Goal: Information Seeking & Learning: Learn about a topic

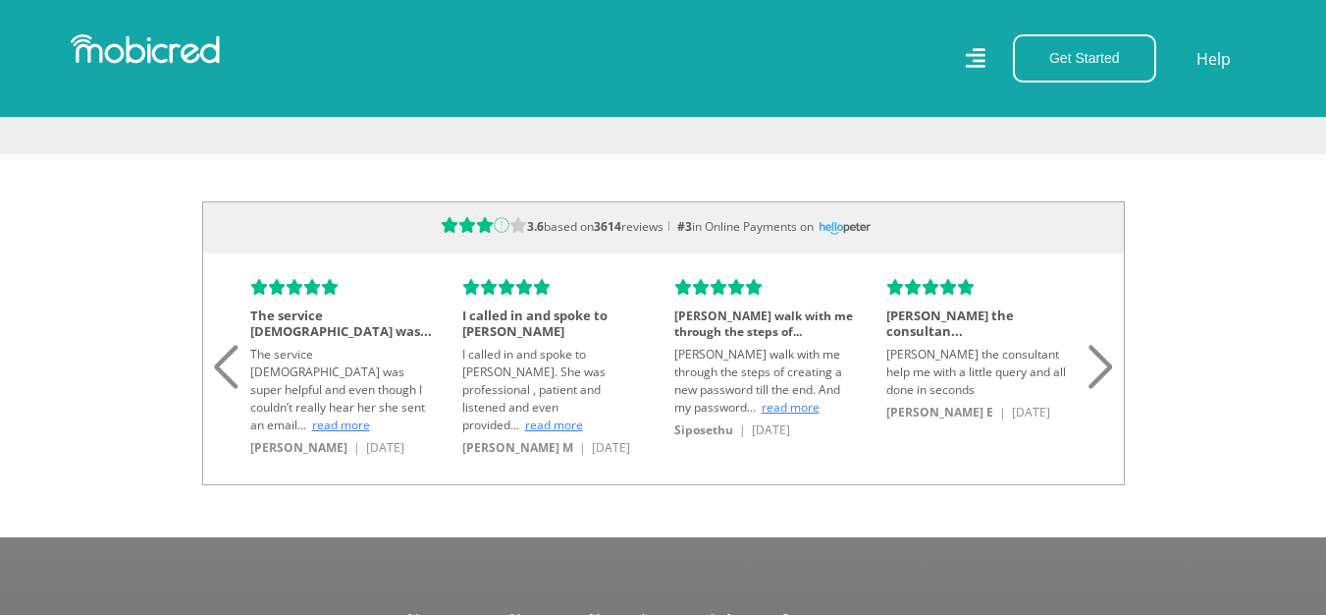
scroll to position [0, 4476]
click at [342, 416] on span "read more" at bounding box center [341, 424] width 58 height 17
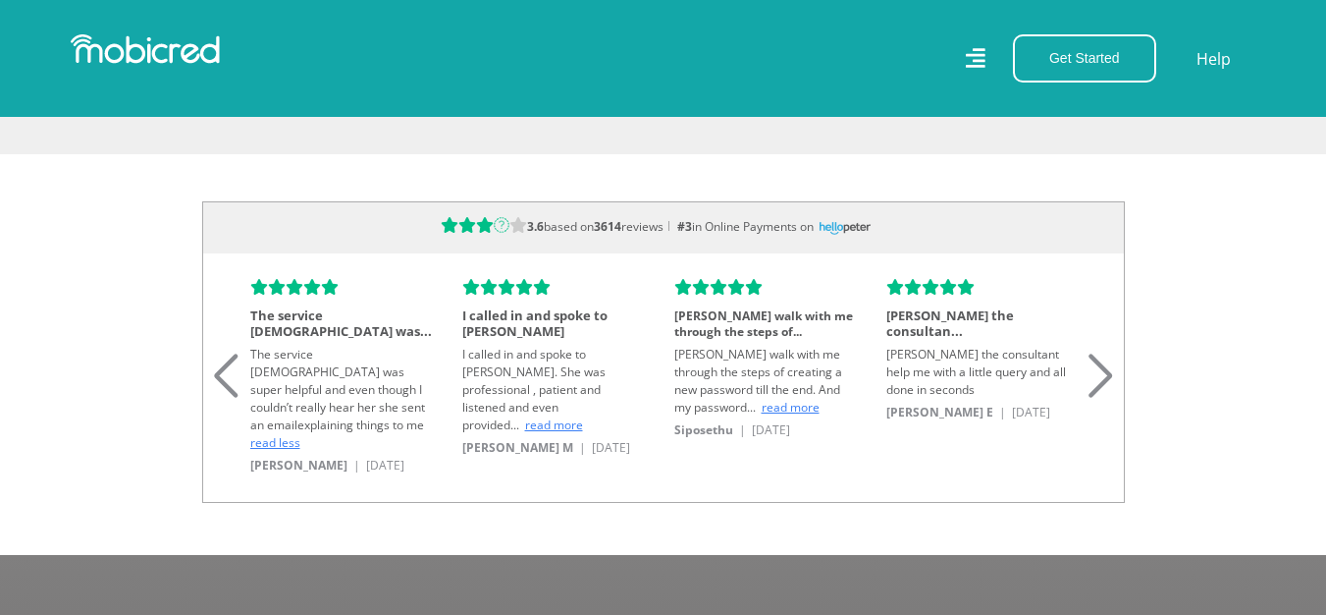
click at [552, 416] on span "read more" at bounding box center [554, 424] width 58 height 17
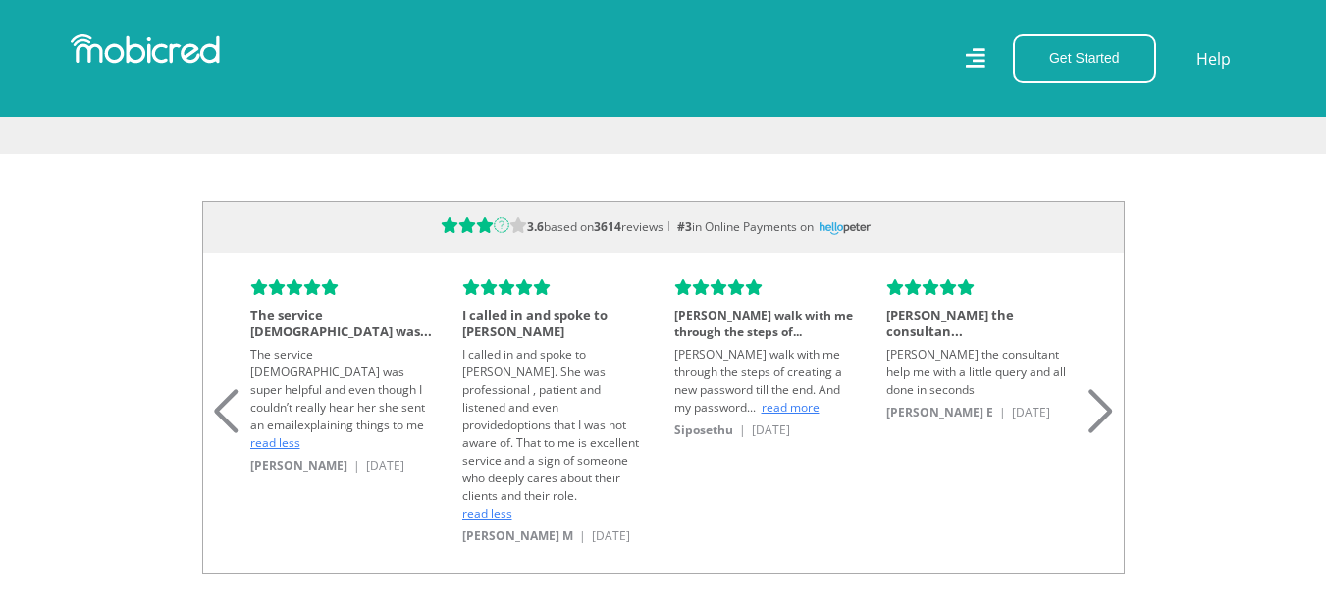
scroll to position [0, 1119]
click at [781, 403] on span "read more" at bounding box center [791, 407] width 58 height 17
click at [1092, 395] on div "Next slide" at bounding box center [1101, 386] width 27 height 43
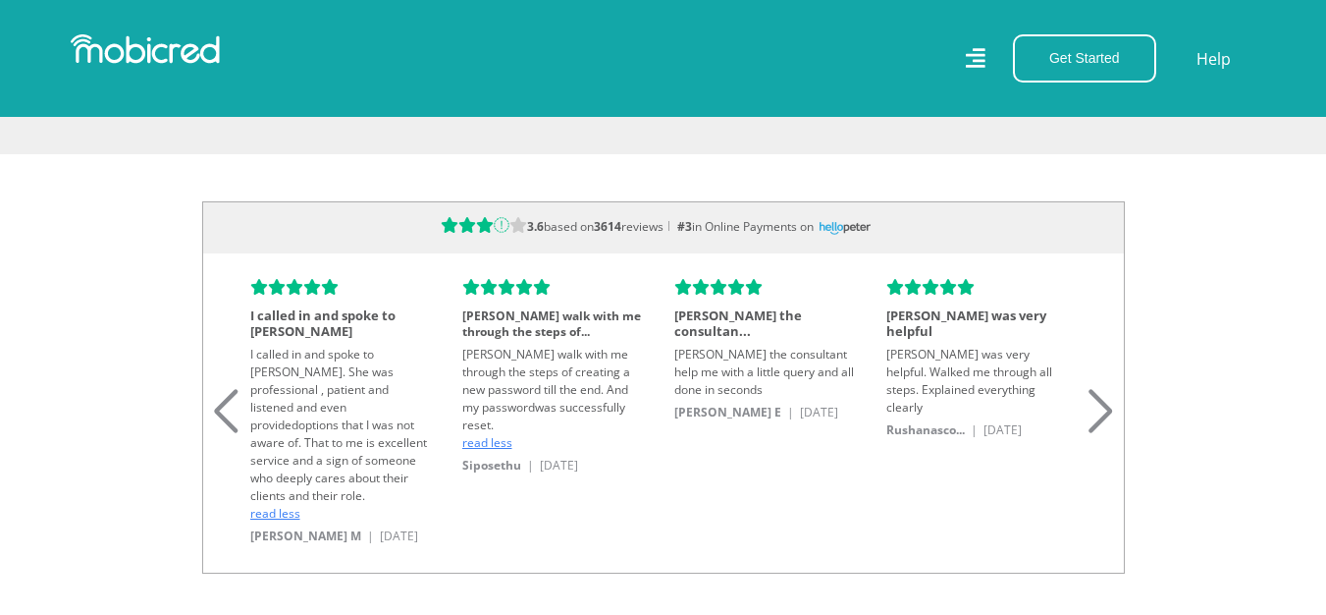
click at [1092, 395] on div "Next slide" at bounding box center [1101, 386] width 27 height 43
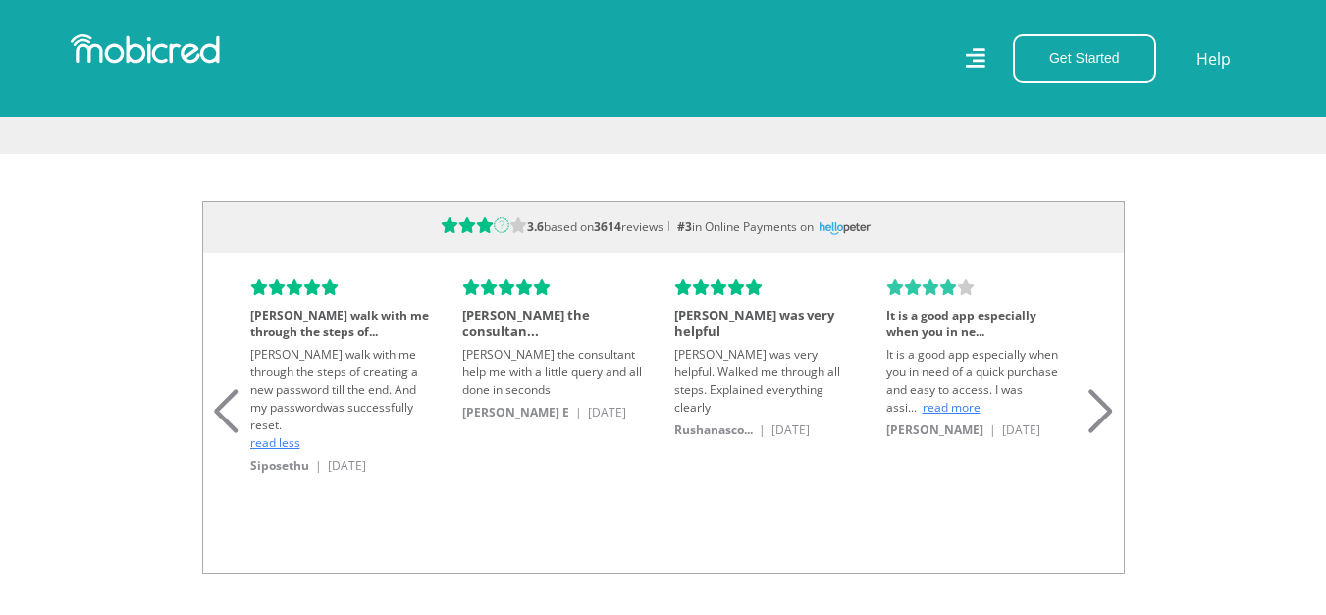
scroll to position [0, 0]
click at [977, 400] on span "read more" at bounding box center [952, 407] width 58 height 17
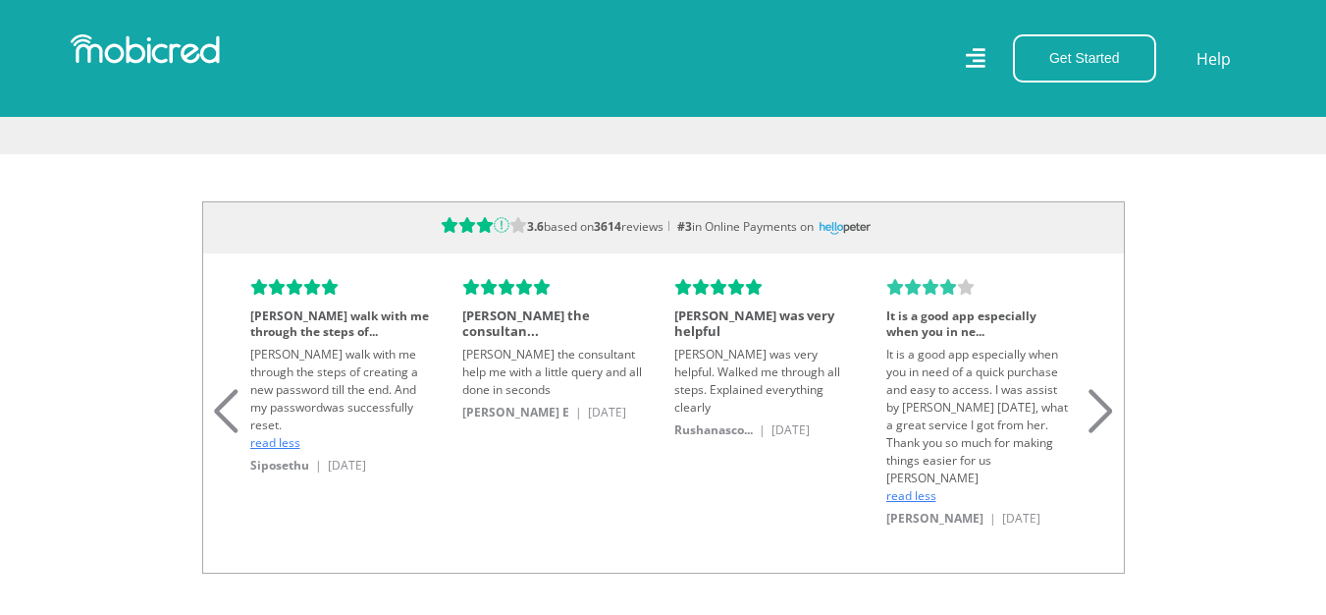
scroll to position [0, 1119]
click at [1090, 423] on div "3.6 based on 3614 reviews #3 in Online Payments on Responded with answe... Resp…" at bounding box center [663, 387] width 923 height 372
click at [1098, 399] on div "Next slide" at bounding box center [1101, 386] width 27 height 43
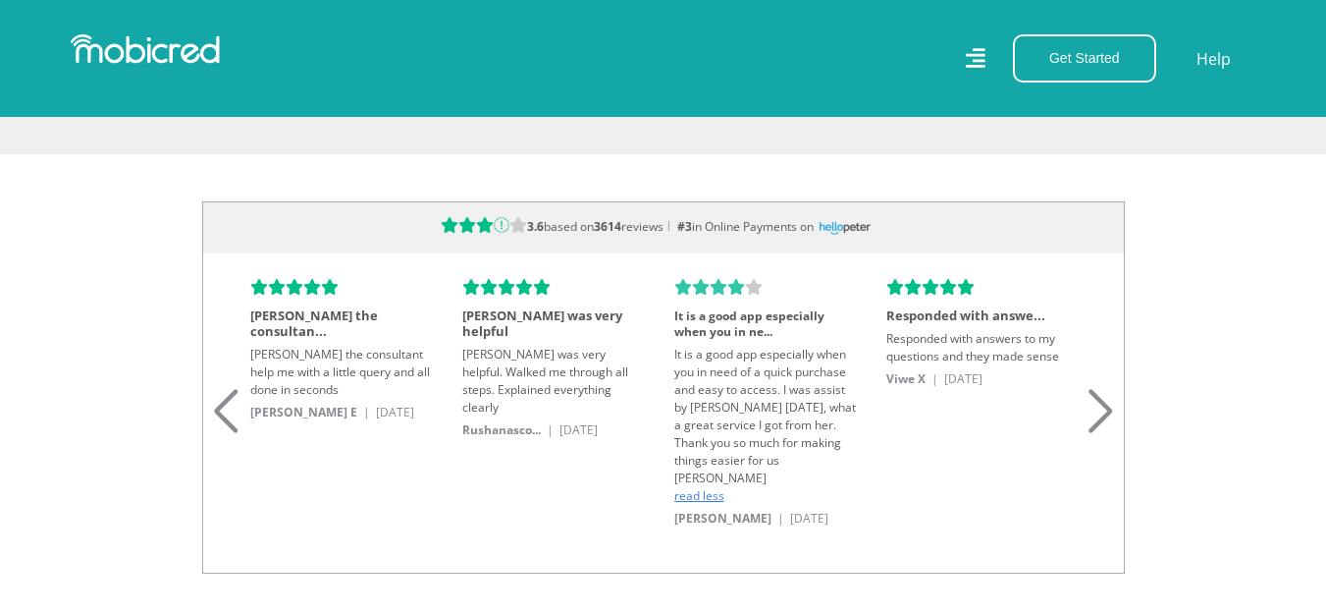
scroll to position [0, 2238]
click at [1098, 399] on div "Next slide" at bounding box center [1101, 386] width 27 height 43
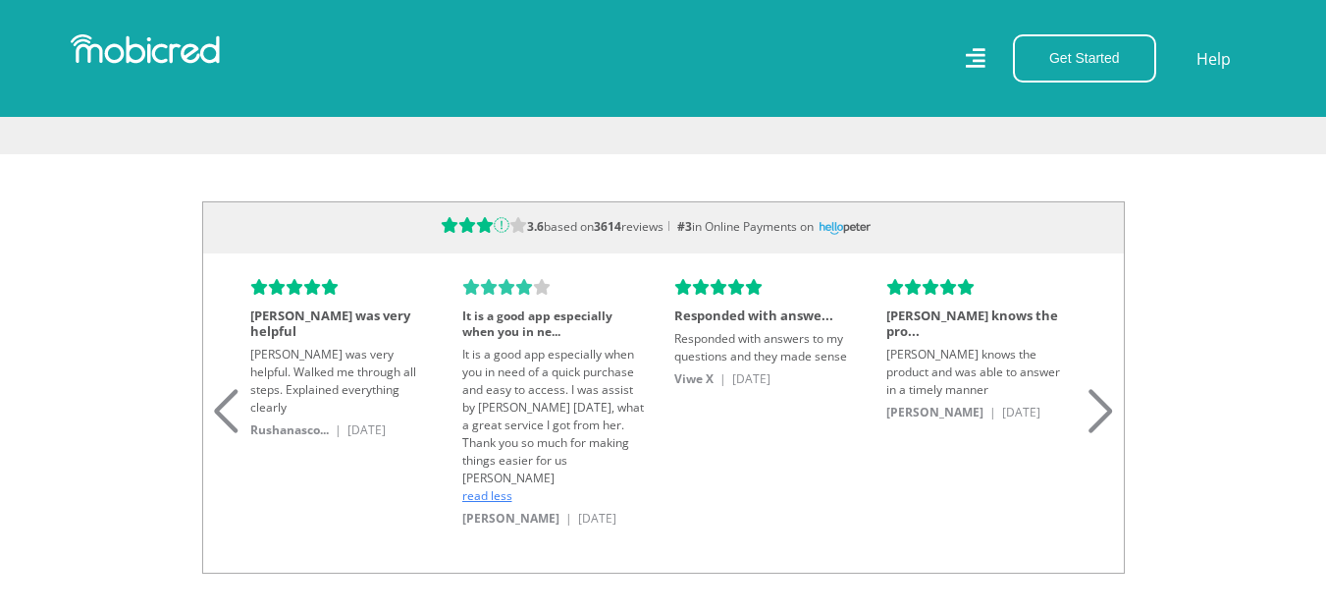
scroll to position [0, 3357]
click at [1098, 399] on div "Next slide" at bounding box center [1101, 386] width 27 height 43
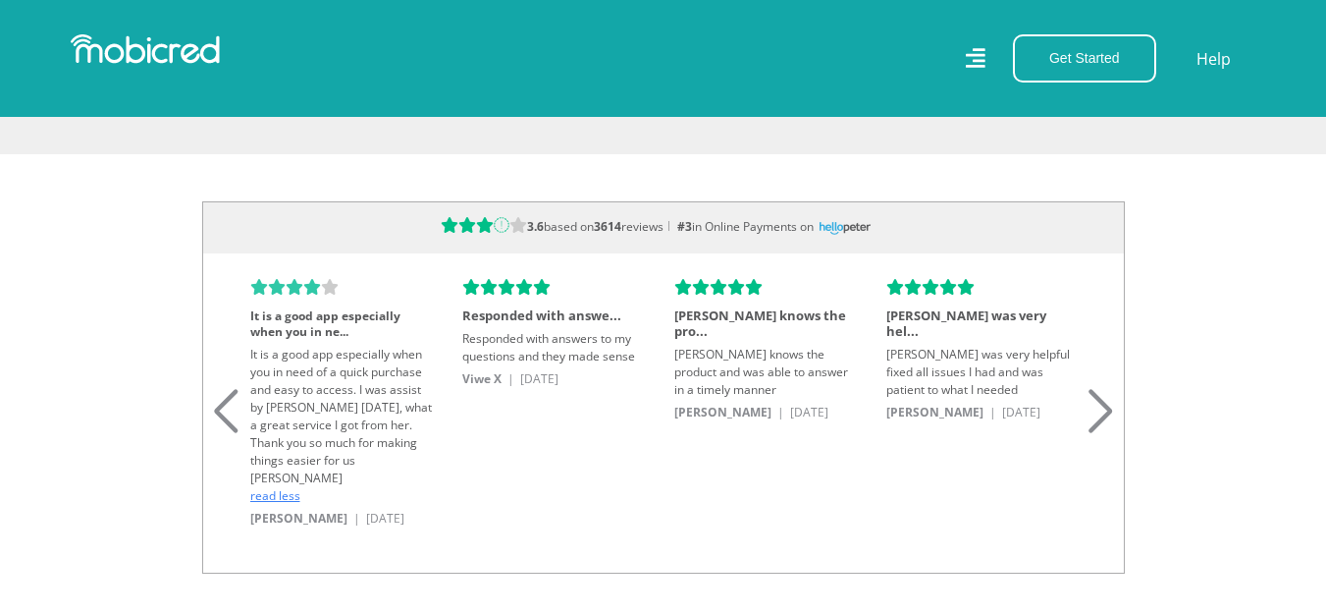
scroll to position [0, 4476]
click at [1098, 399] on div "Next slide" at bounding box center [1101, 386] width 27 height 43
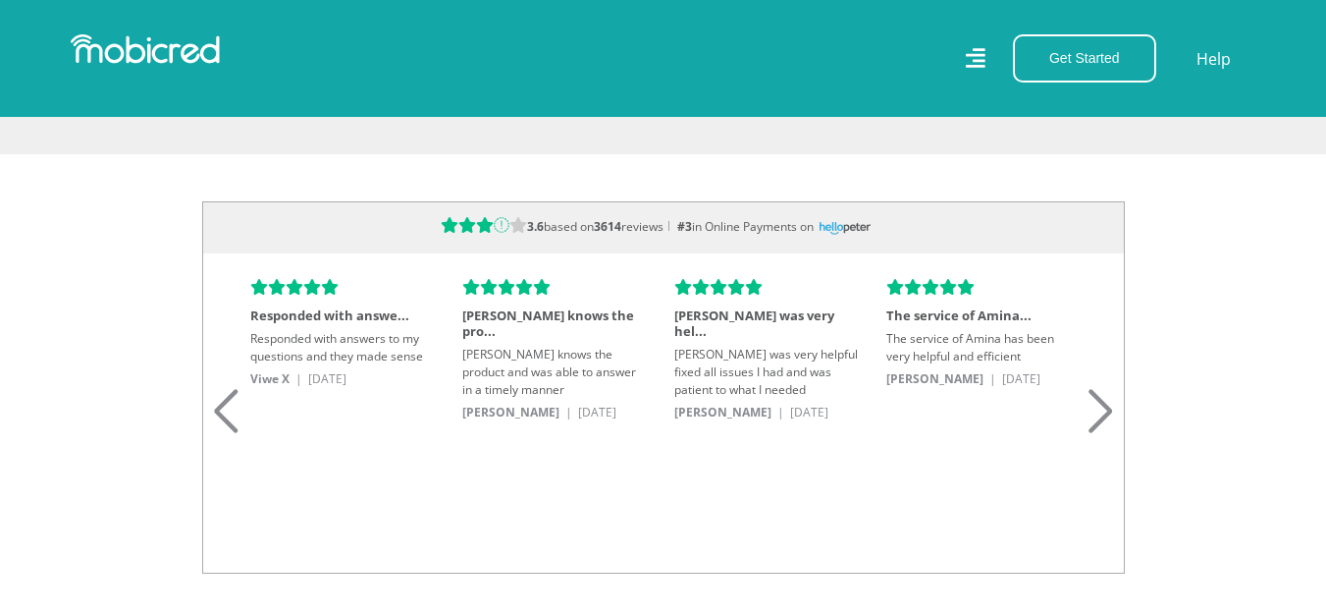
click at [1093, 385] on div "Next slide" at bounding box center [1101, 386] width 27 height 43
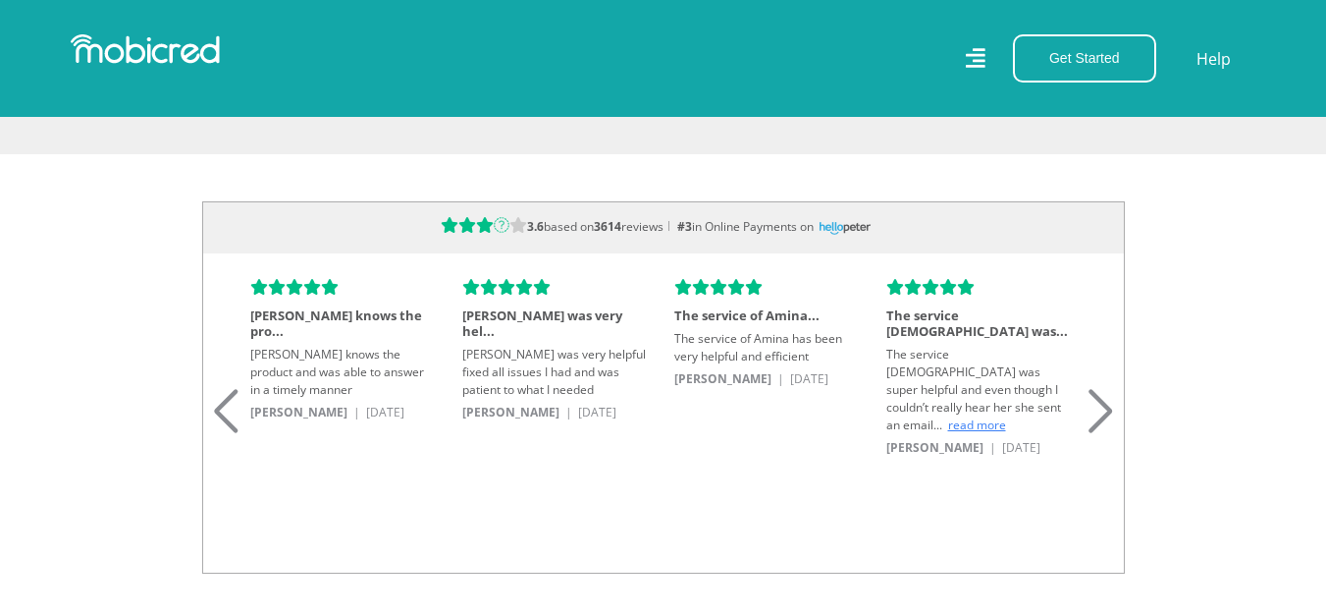
click at [1094, 388] on div "Next slide" at bounding box center [1101, 386] width 27 height 43
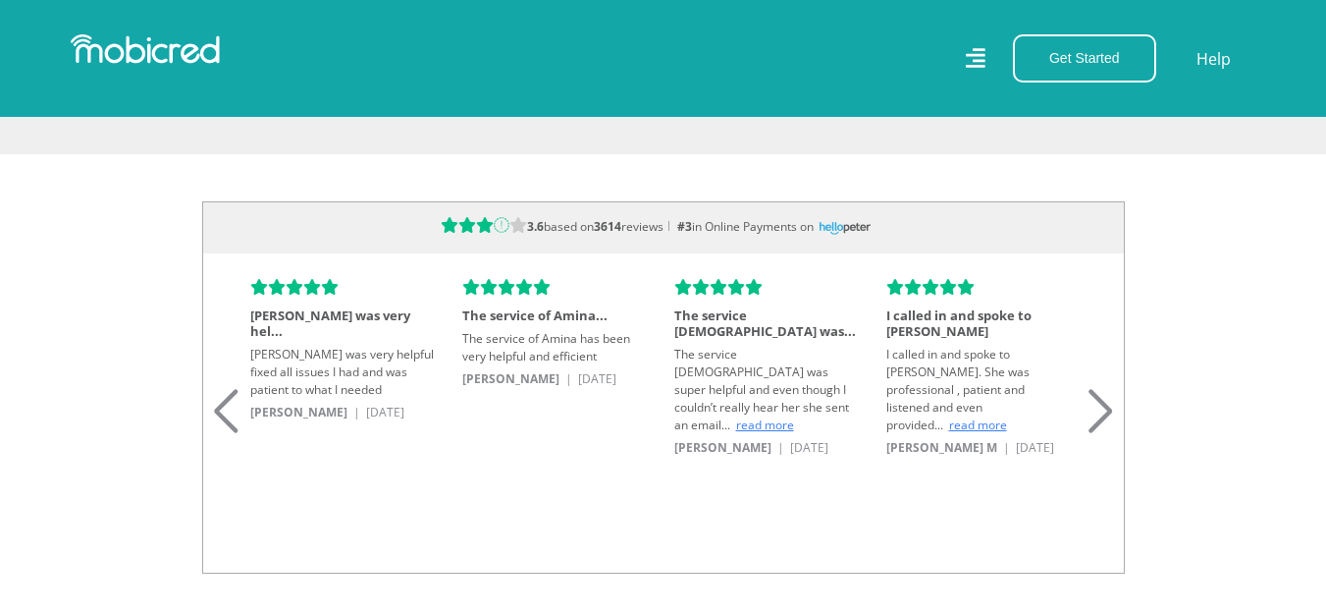
scroll to position [0, 0]
click at [1094, 388] on div "Next slide" at bounding box center [1101, 386] width 27 height 43
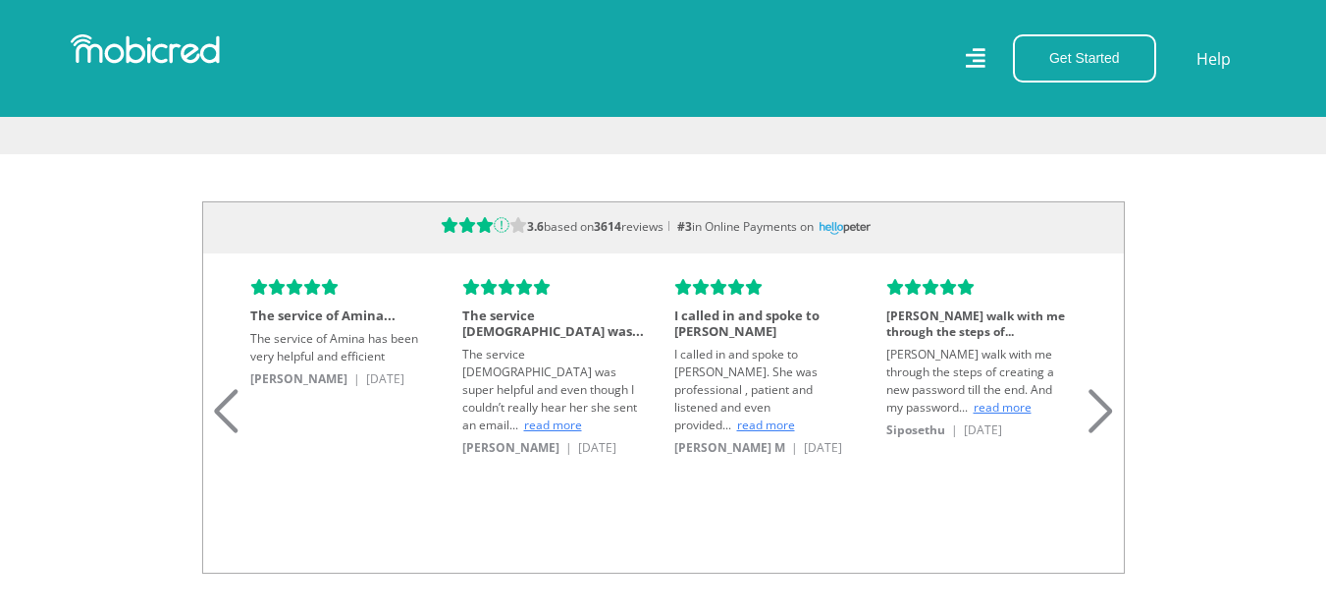
click at [1094, 388] on div "Next slide" at bounding box center [1101, 386] width 27 height 43
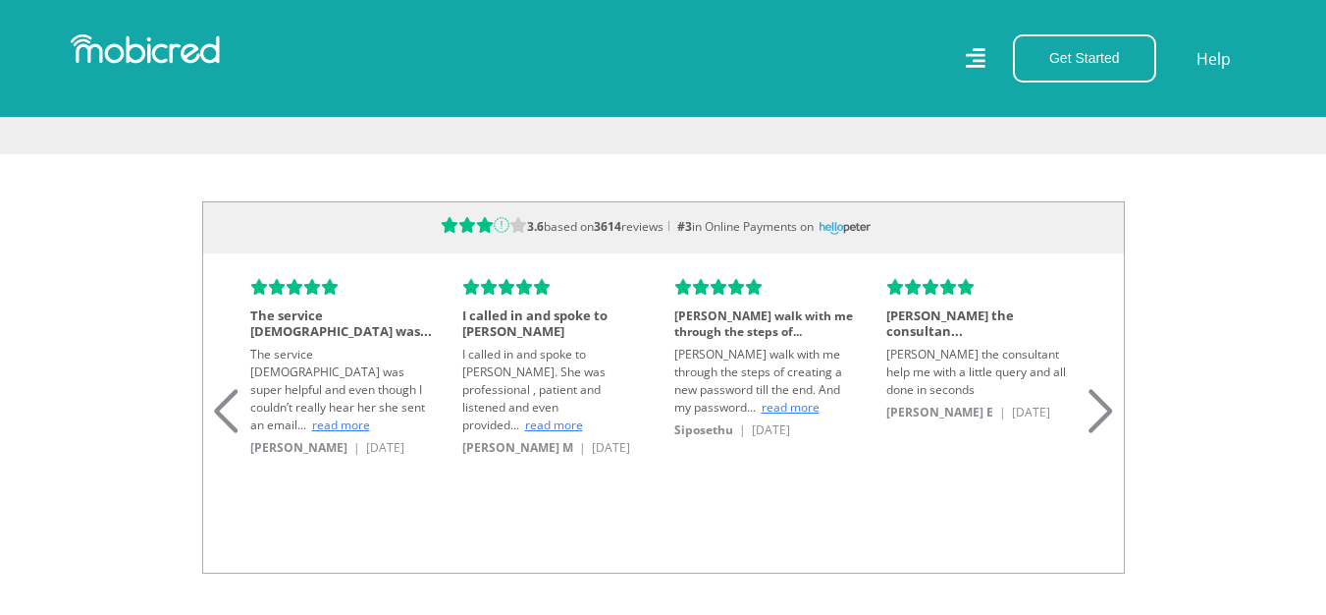
scroll to position [0, 1119]
click at [1094, 388] on div "Next slide" at bounding box center [1101, 386] width 27 height 43
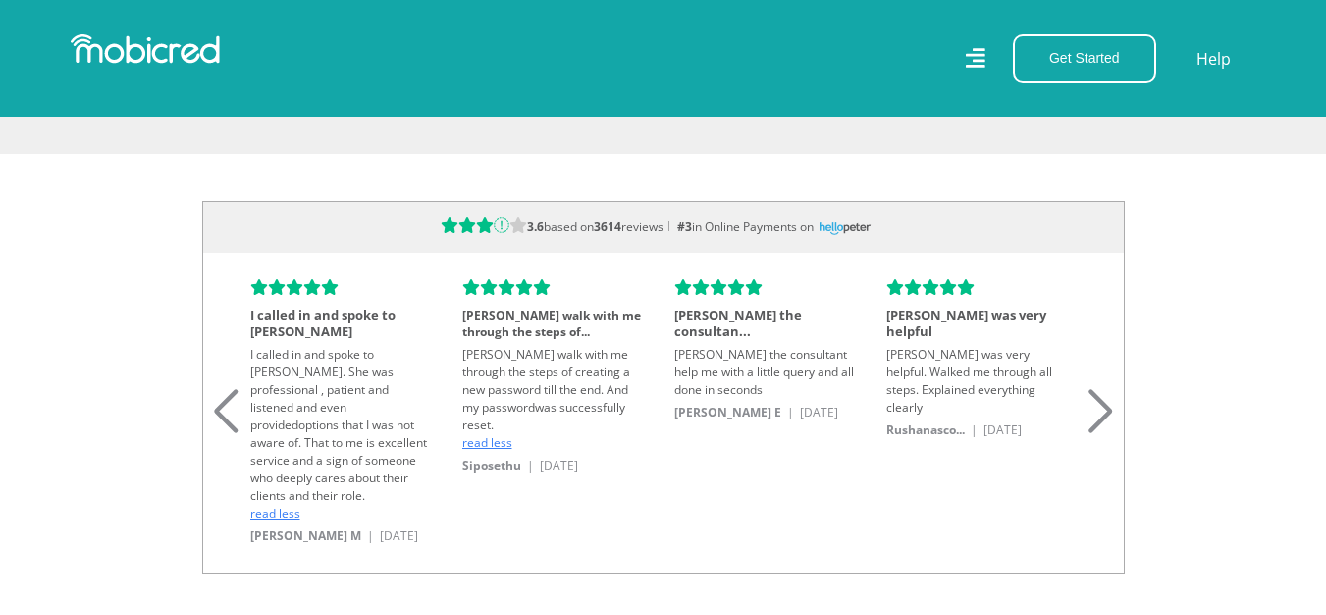
click at [1094, 388] on div "Next slide" at bounding box center [1101, 386] width 27 height 43
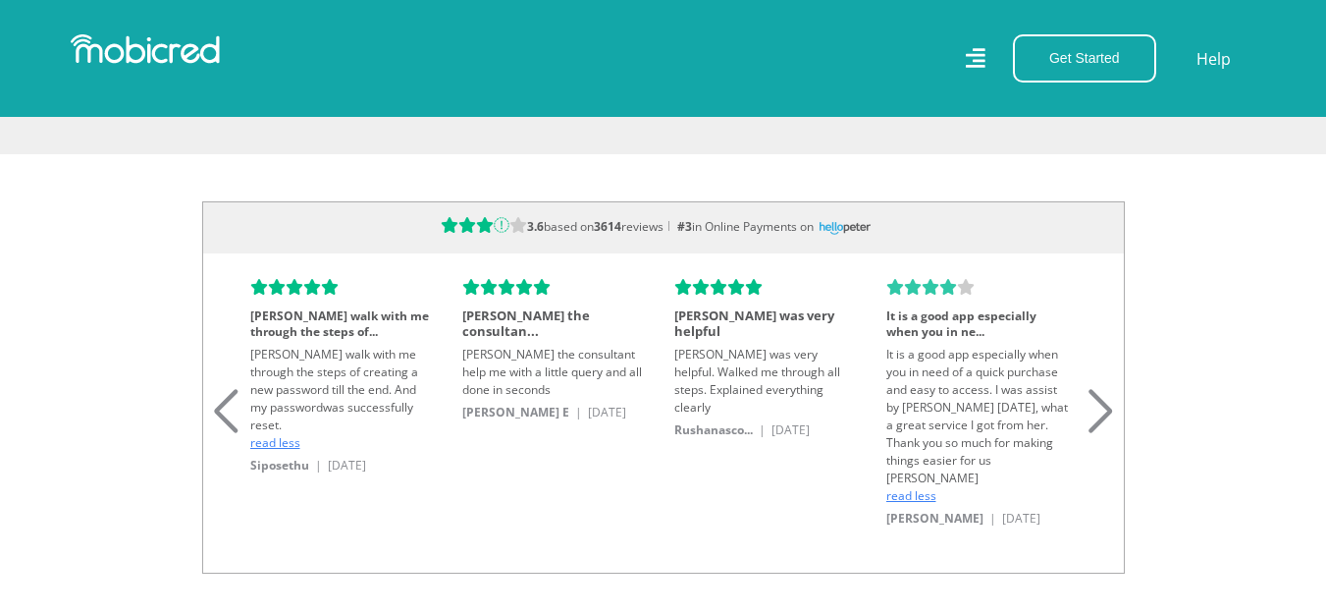
click at [1094, 388] on div "Next slide" at bounding box center [1101, 386] width 27 height 43
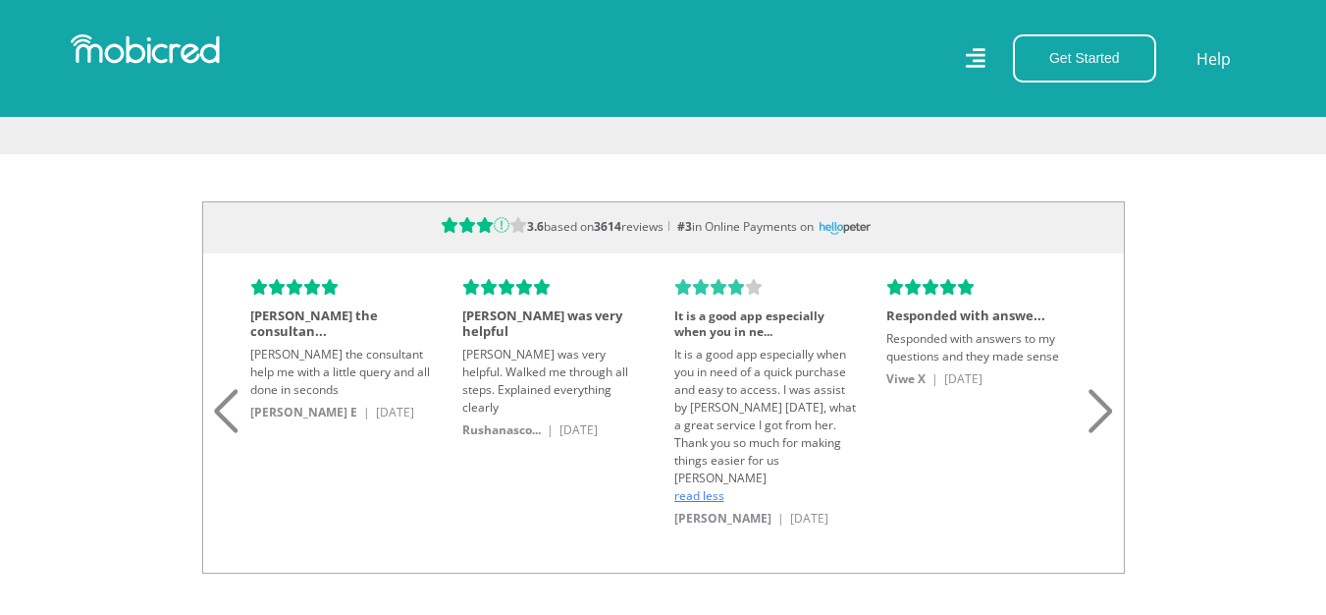
scroll to position [0, 2238]
click at [1094, 388] on div "Next slide" at bounding box center [1101, 386] width 27 height 43
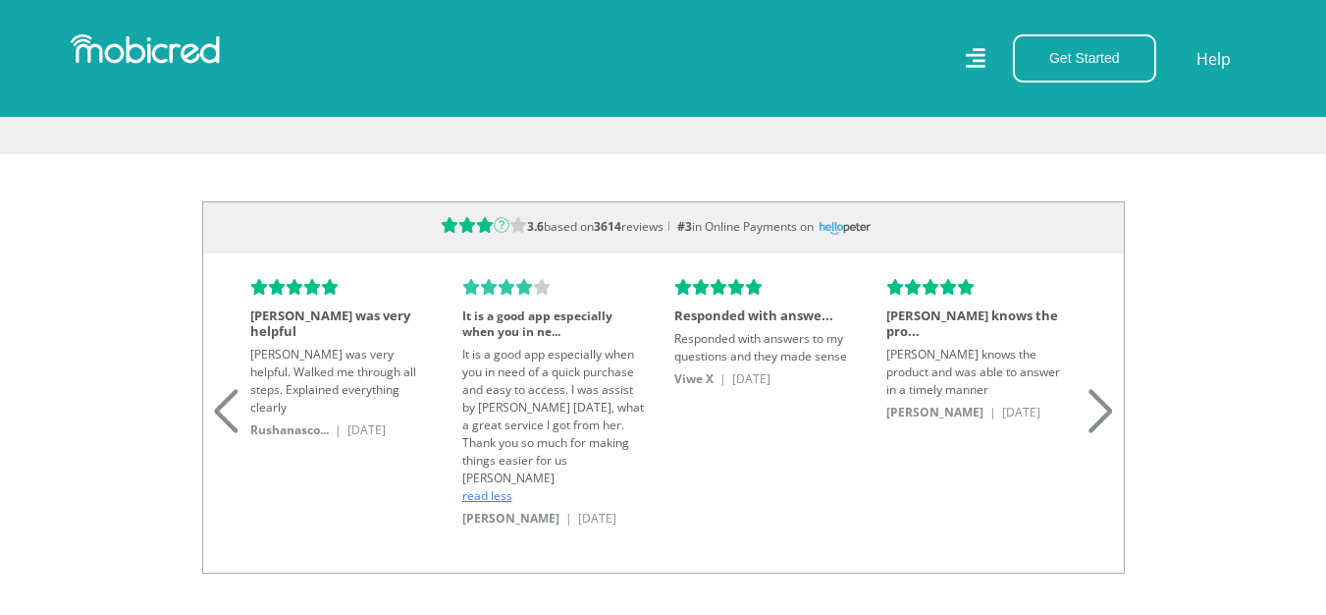
click at [1094, 388] on div "Next slide" at bounding box center [1101, 386] width 27 height 43
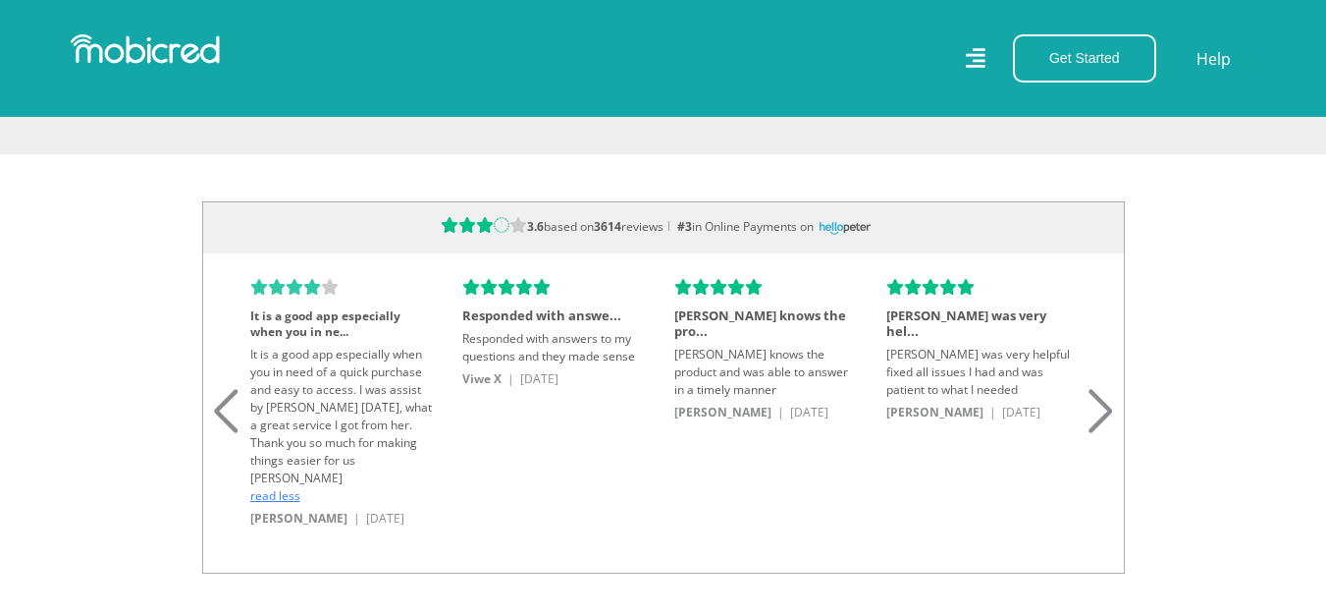
click at [1094, 388] on div "Next slide" at bounding box center [1101, 386] width 27 height 43
